Goal: Transaction & Acquisition: Purchase product/service

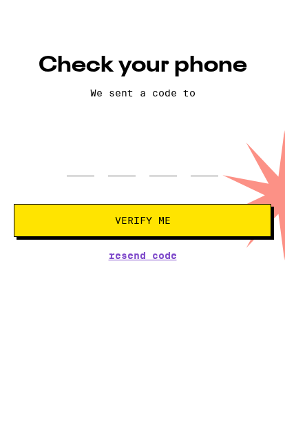
click at [56, 260] on html "Check your phone We sent a code to Verify Me Resend Code" at bounding box center [142, 140] width 285 height 281
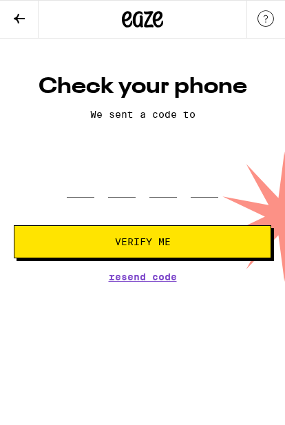
click at [47, 281] on html "Check your phone We sent a code to Verify Me Resend Code" at bounding box center [142, 140] width 285 height 281
click at [39, 197] on div at bounding box center [142, 177] width 257 height 39
click at [48, 281] on html "Check your phone We sent a code to Verify Me Resend Code" at bounding box center [142, 140] width 285 height 281
click at [43, 205] on form "Verify Me" at bounding box center [142, 208] width 257 height 100
click at [43, 60] on div "Check your phone We sent a code to Verify Me Resend Code" at bounding box center [142, 160] width 285 height 243
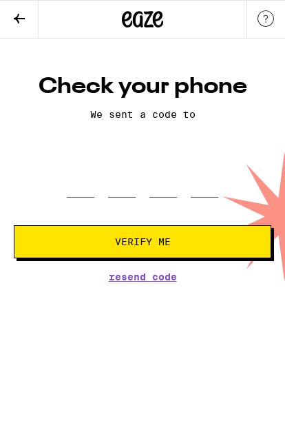
click at [41, 55] on div "Check your phone We sent a code to Verify Me Resend Code" at bounding box center [142, 160] width 285 height 243
click at [38, 281] on html "Check your phone We sent a code to Verify Me Resend Code" at bounding box center [142, 140] width 285 height 281
click at [37, 54] on div "Check your phone We sent a code to Verify Me Resend Code" at bounding box center [142, 160] width 285 height 243
click at [34, 37] on button at bounding box center [19, 20] width 39 height 38
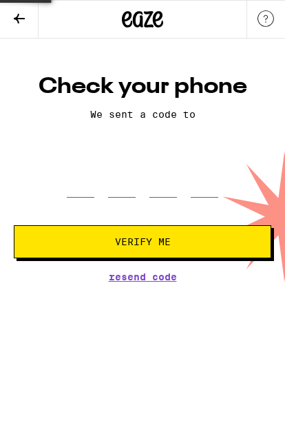
click at [39, 210] on form "Verify Me" at bounding box center [142, 208] width 257 height 100
